Goal: Find specific page/section: Find specific page/section

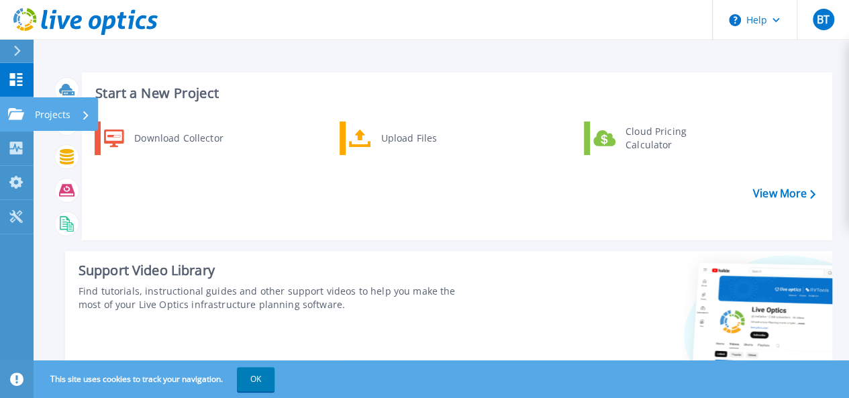
click at [17, 118] on icon at bounding box center [16, 113] width 16 height 11
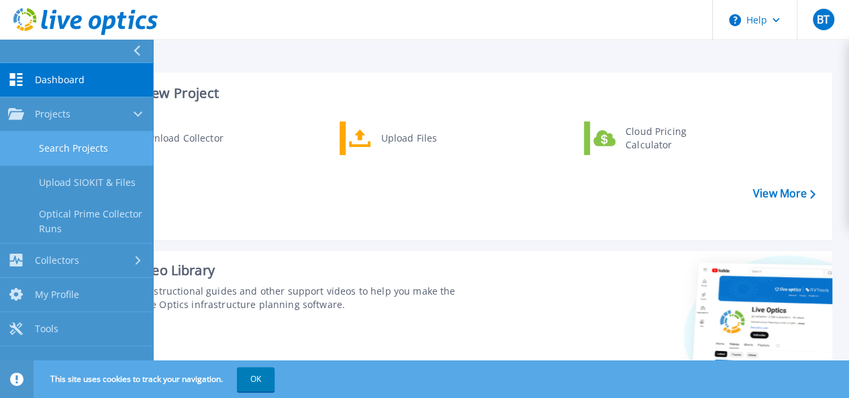
click at [91, 148] on link "Search Projects" at bounding box center [76, 149] width 153 height 34
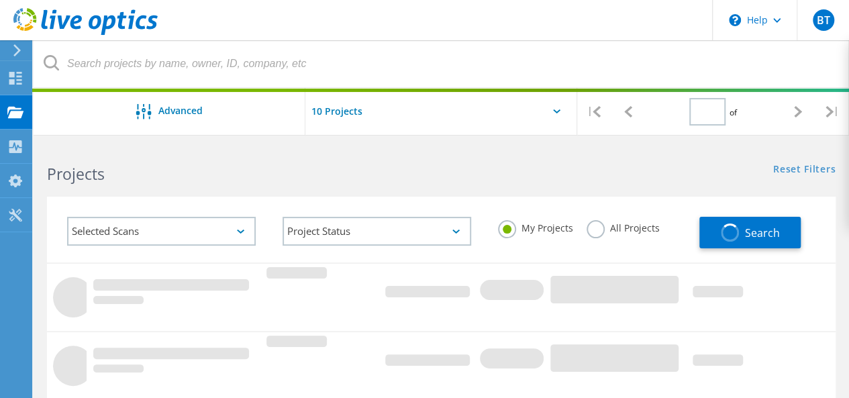
type input "1"
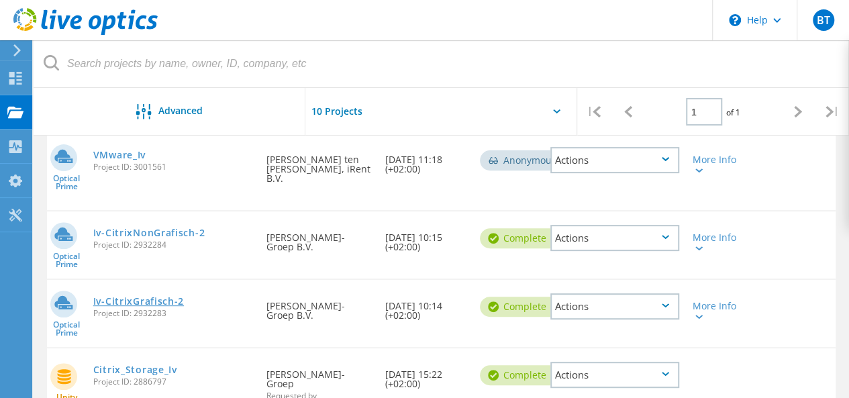
scroll to position [133, 0]
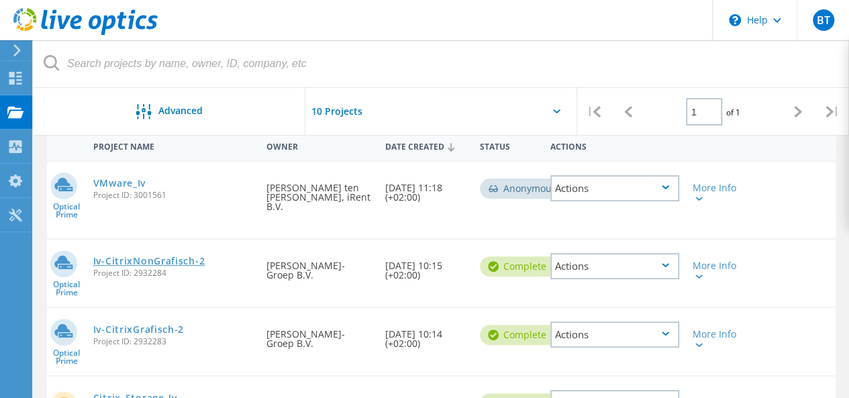
click at [140, 256] on link "Iv-CitrixNonGrafisch-2" at bounding box center [148, 260] width 111 height 9
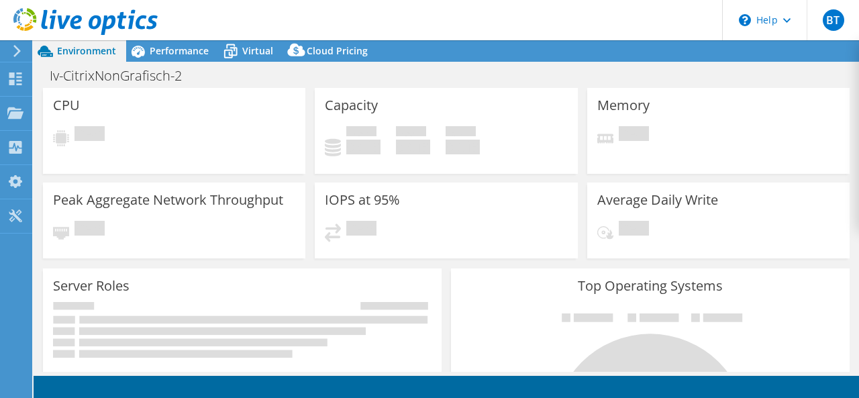
select select "USD"
